Goal: Answer question/provide support: Share knowledge or assist other users

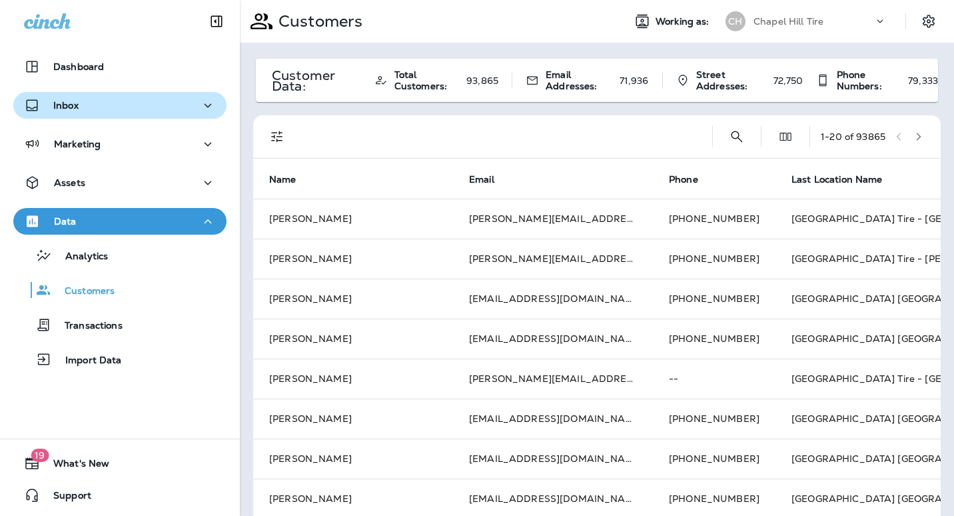
click at [83, 99] on div "Inbox" at bounding box center [120, 105] width 192 height 17
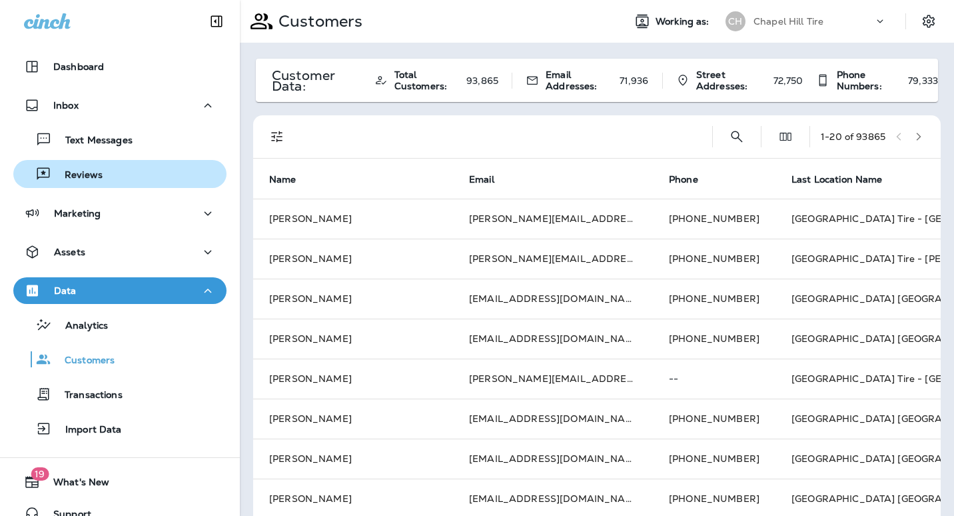
click at [102, 169] on div "Reviews" at bounding box center [120, 174] width 203 height 20
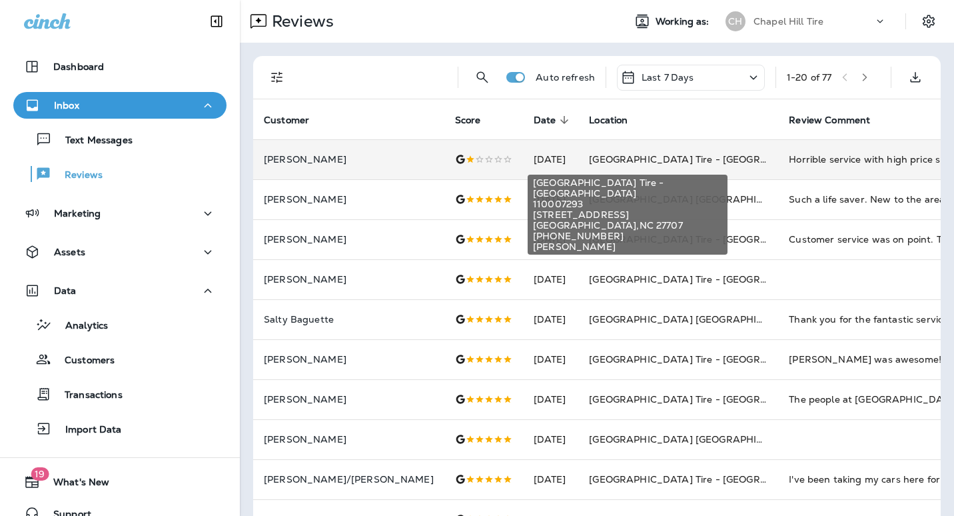
click at [589, 154] on span "[GEOGRAPHIC_DATA] Tire - [GEOGRAPHIC_DATA]" at bounding box center [707, 159] width 237 height 12
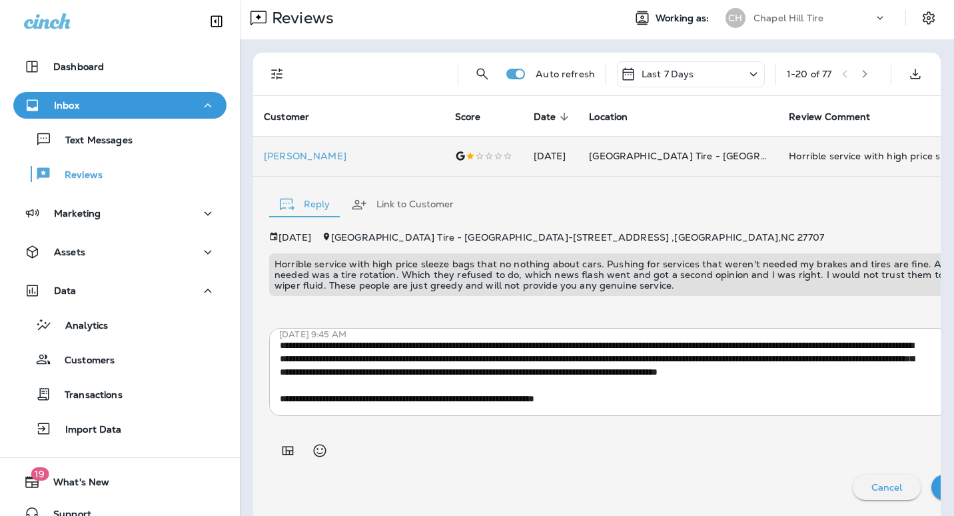
click at [914, 437] on div at bounding box center [636, 444] width 734 height 37
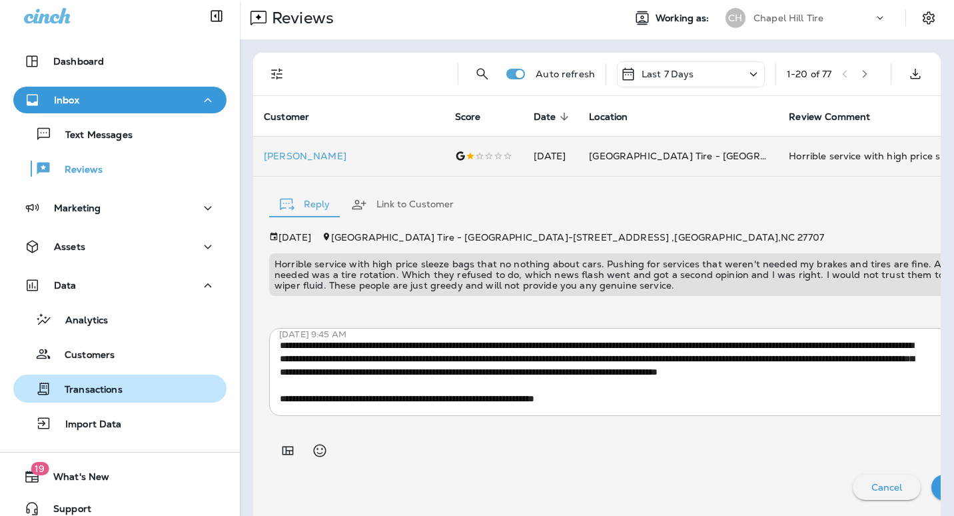
scroll to position [0, 0]
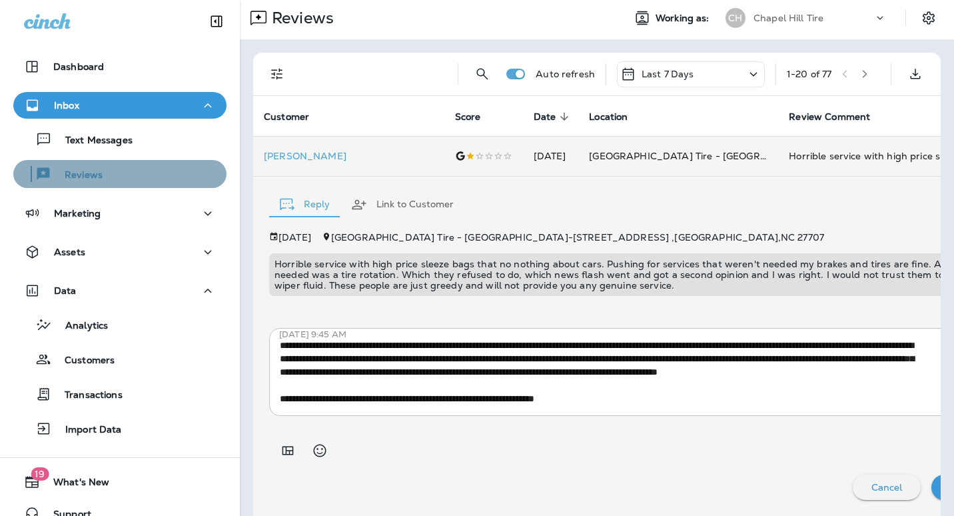
click at [160, 164] on div "Reviews" at bounding box center [120, 174] width 203 height 20
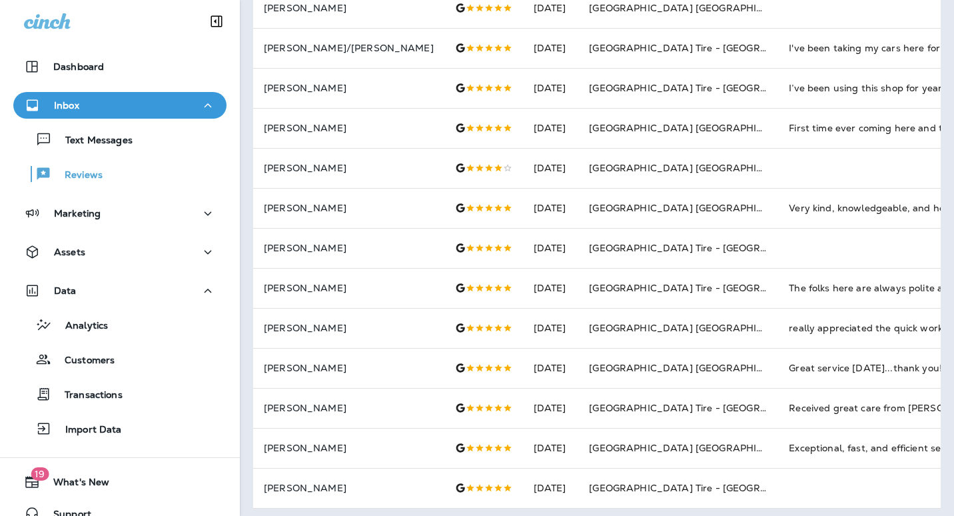
scroll to position [787, 0]
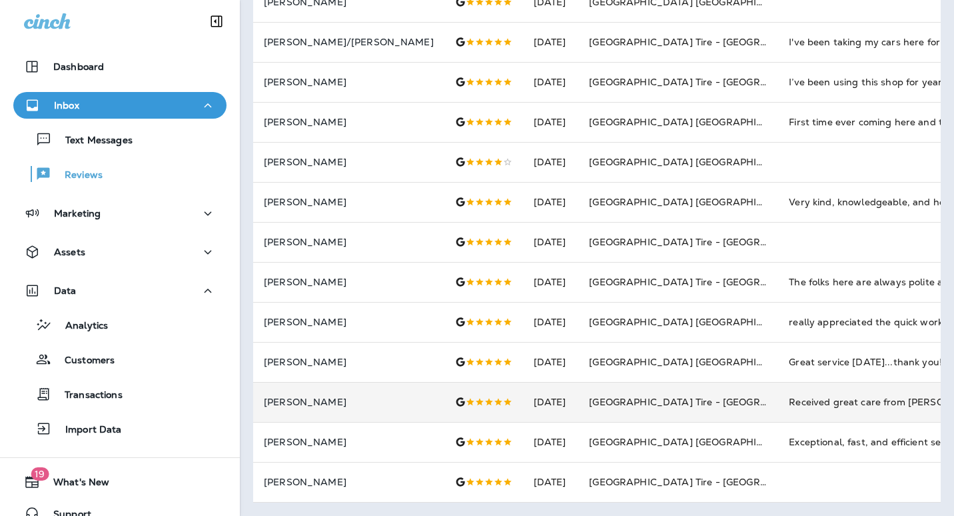
click at [523, 388] on td "[DATE]" at bounding box center [551, 402] width 56 height 40
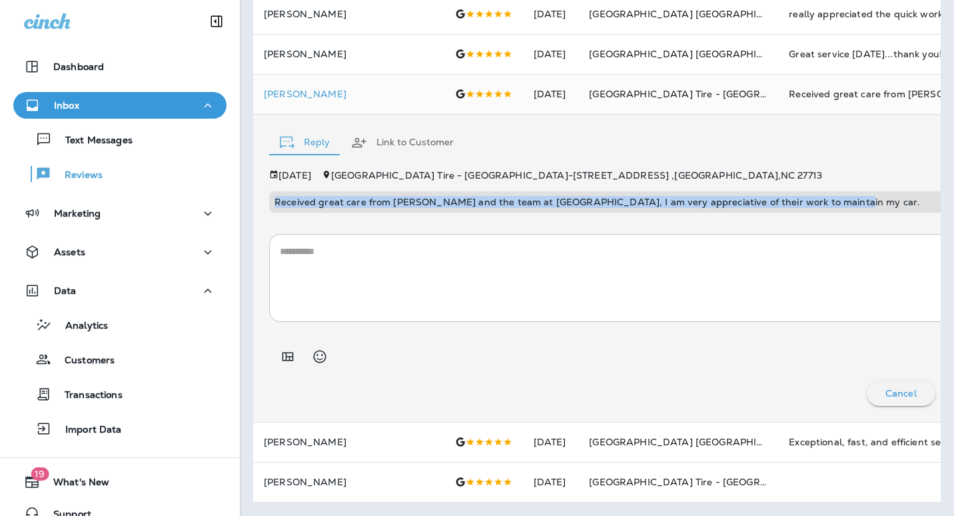
drag, startPoint x: 828, startPoint y: 192, endPoint x: 258, endPoint y: 181, distance: 569.7
click at [258, 181] on div "Reply Link to Customer [DATE][GEOGRAPHIC_DATA] Tire - [GEOGRAPHIC_DATA] - [STRE…" at bounding box center [649, 268] width 793 height 307
copy p "Received great care from [PERSON_NAME] and the team at [GEOGRAPHIC_DATA], I am …"
